Goal: Information Seeking & Learning: Learn about a topic

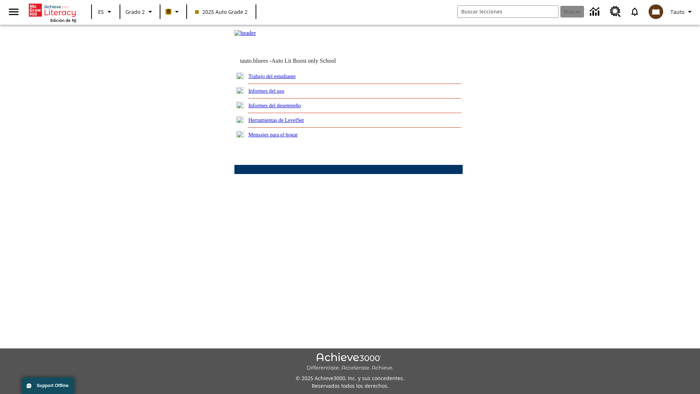
click at [284, 108] on link "Informes del desempeño" at bounding box center [274, 105] width 52 height 6
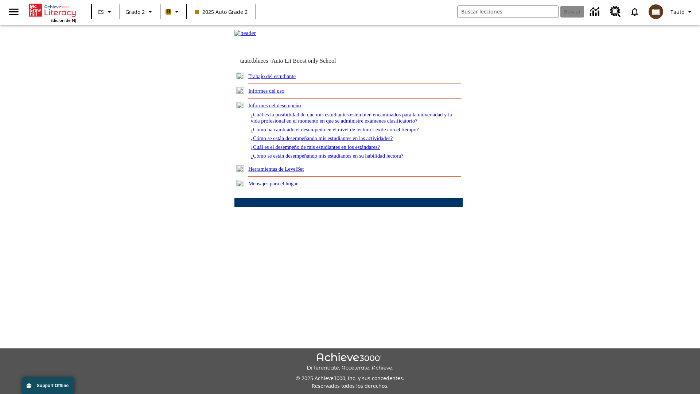
click at [346, 132] on link "¿Cómo ha cambiado el desempeño en el nivel de lectura Lexile con el tiempo?" at bounding box center [334, 129] width 168 height 6
